Goal: Find specific page/section: Find specific page/section

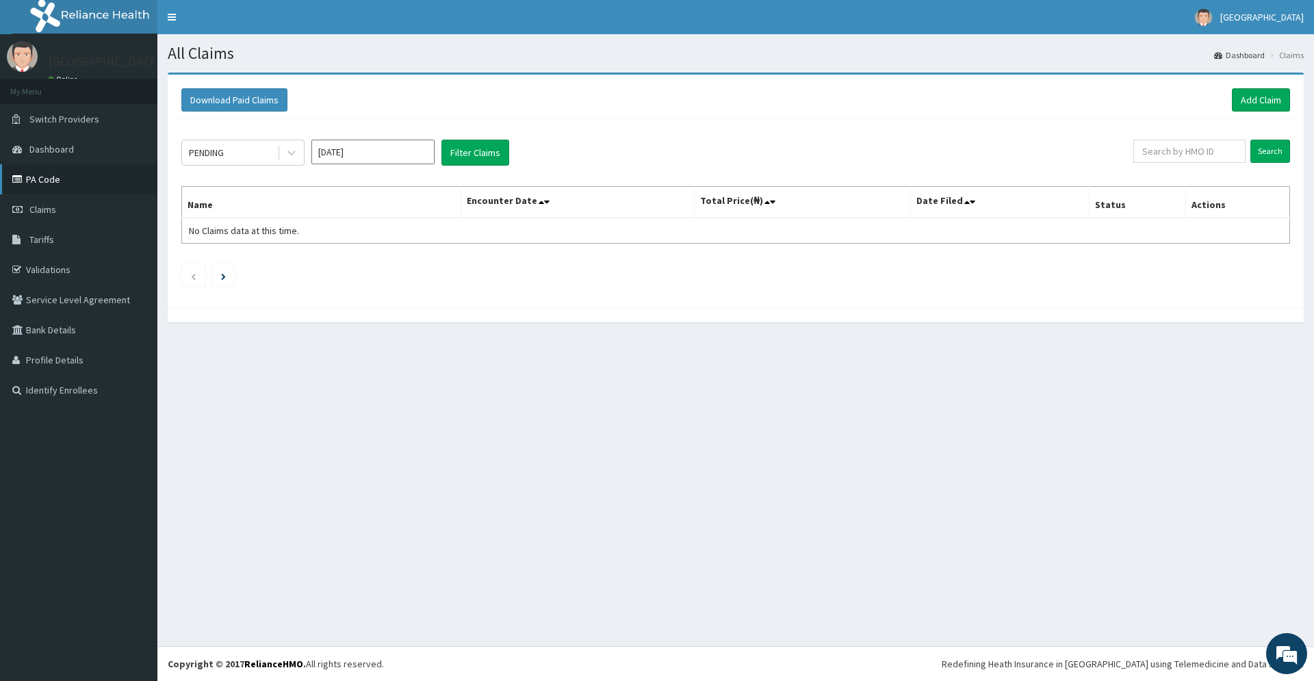
click at [56, 179] on link "PA Code" at bounding box center [78, 179] width 157 height 30
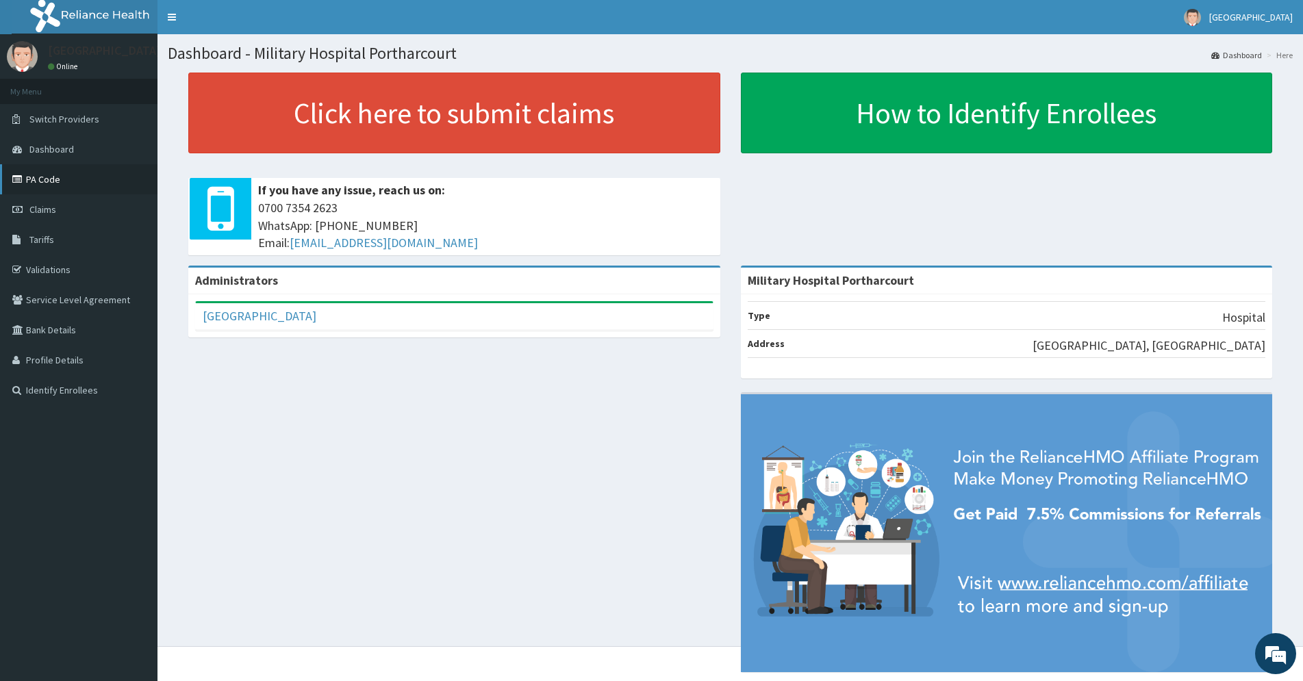
click at [49, 175] on link "PA Code" at bounding box center [78, 179] width 157 height 30
